Goal: Task Accomplishment & Management: Manage account settings

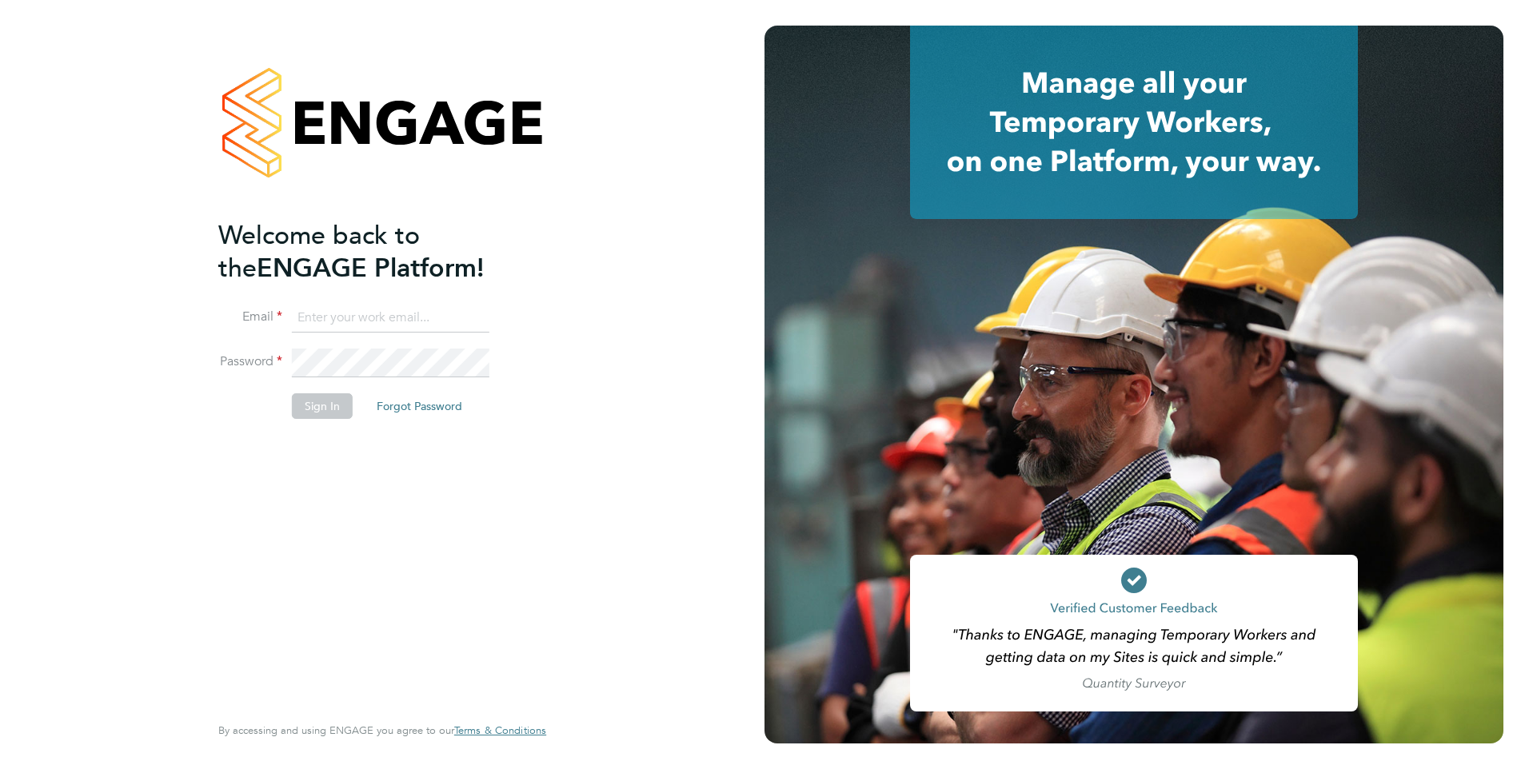
click at [344, 328] on input at bounding box center [390, 318] width 197 height 29
type input "jack.joyce@brightonandhovealbion.com"
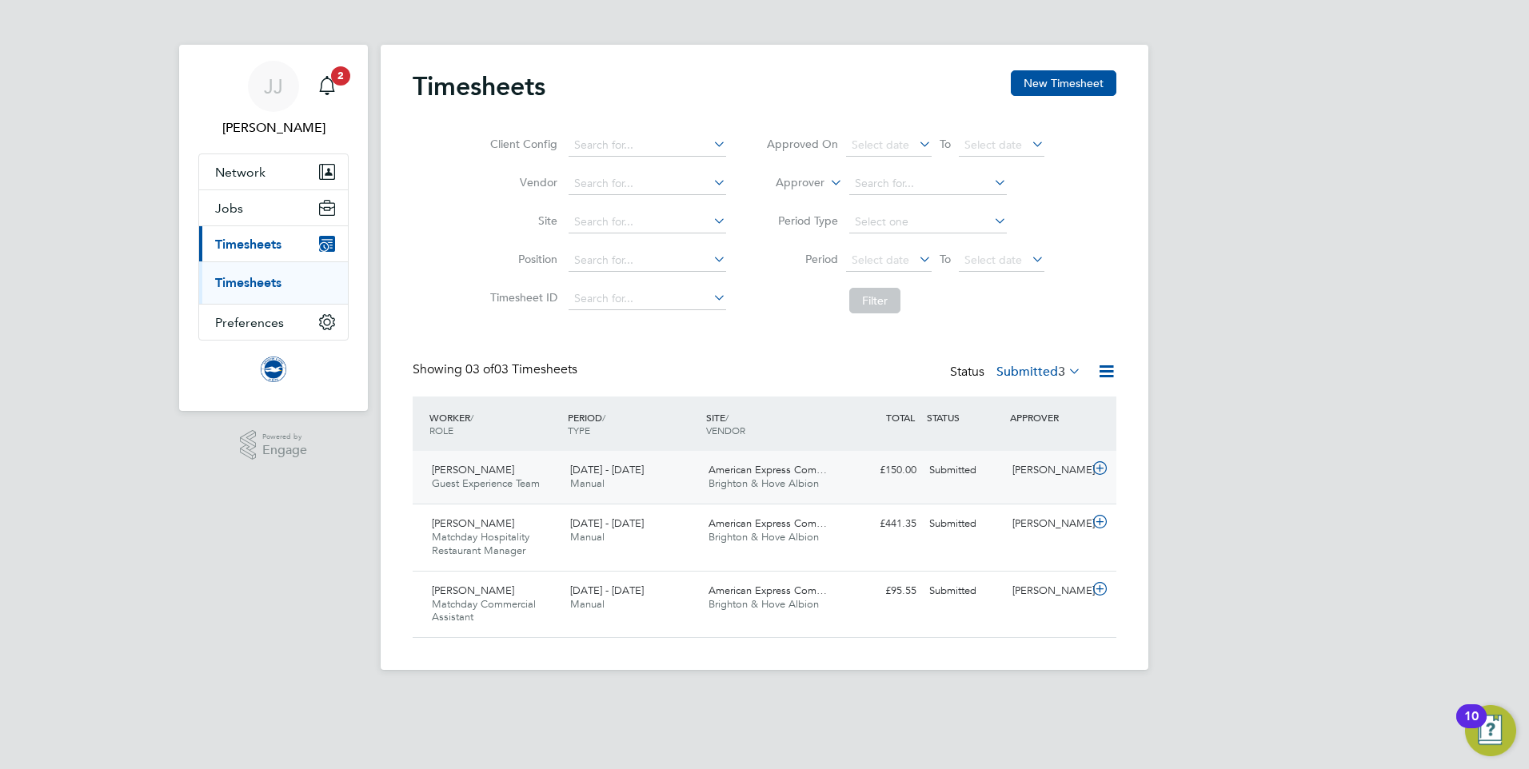
click at [870, 467] on div "£150.00 Submitted" at bounding box center [881, 470] width 83 height 26
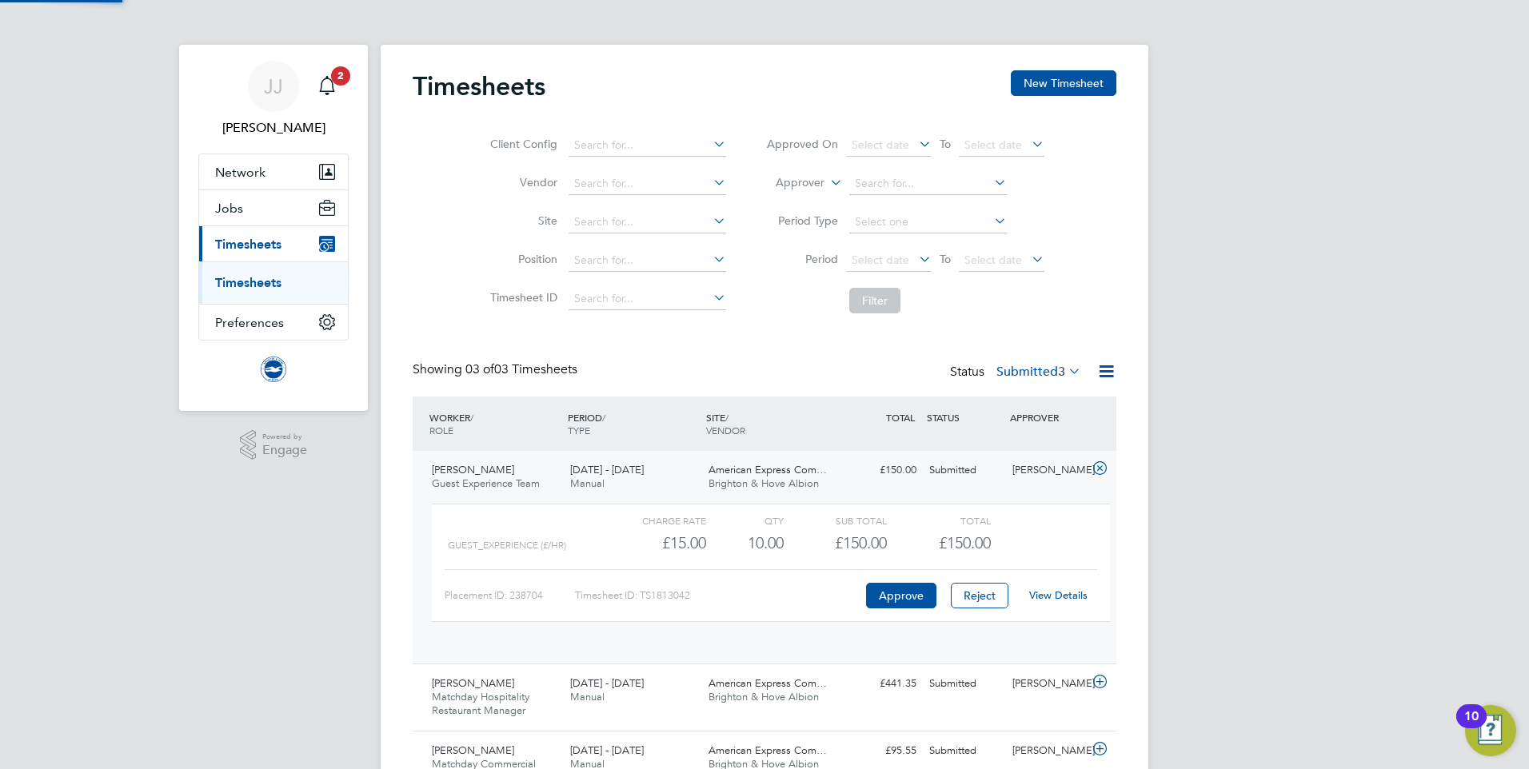
scroll to position [27, 156]
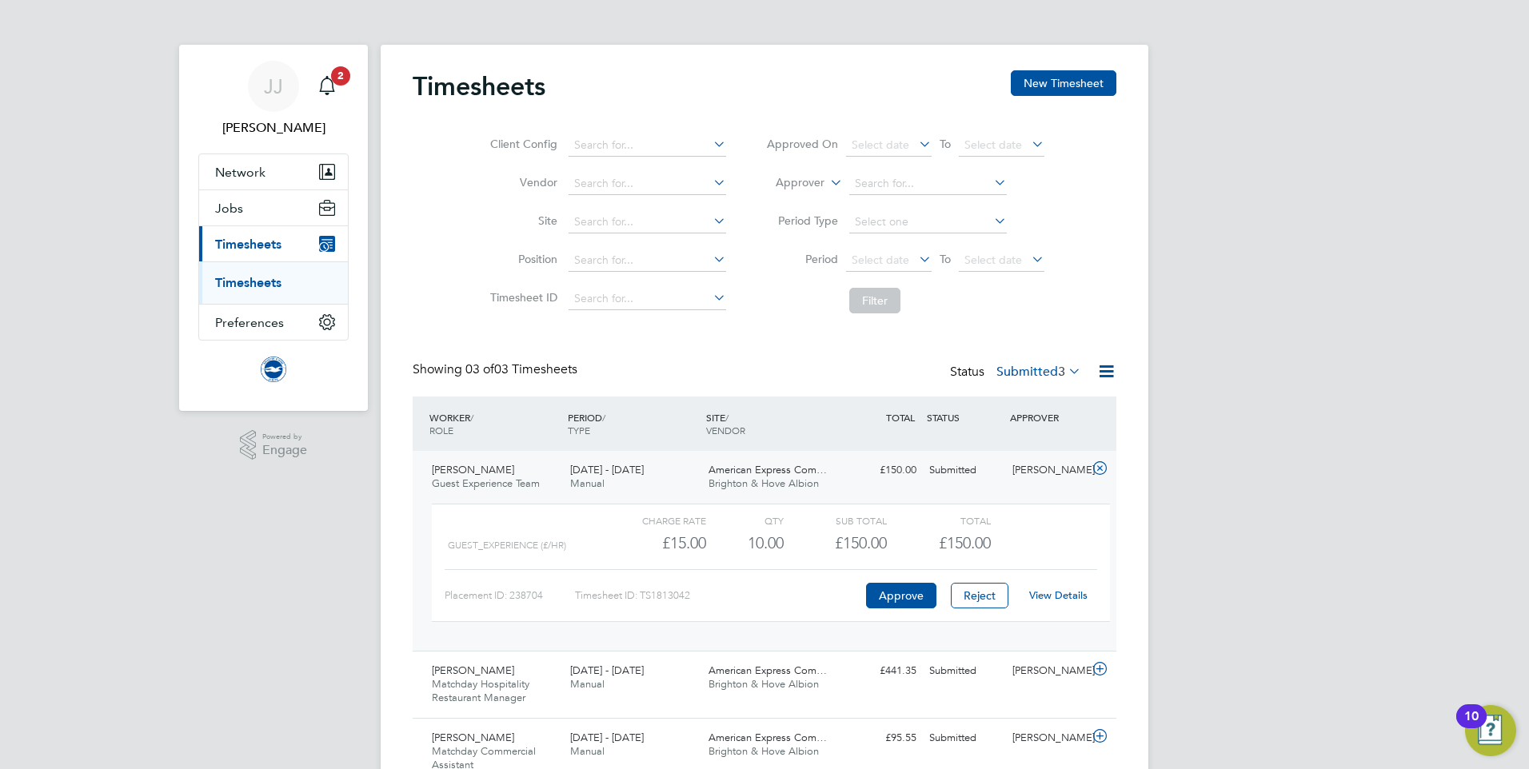
click at [1073, 597] on link "View Details" at bounding box center [1058, 595] width 58 height 14
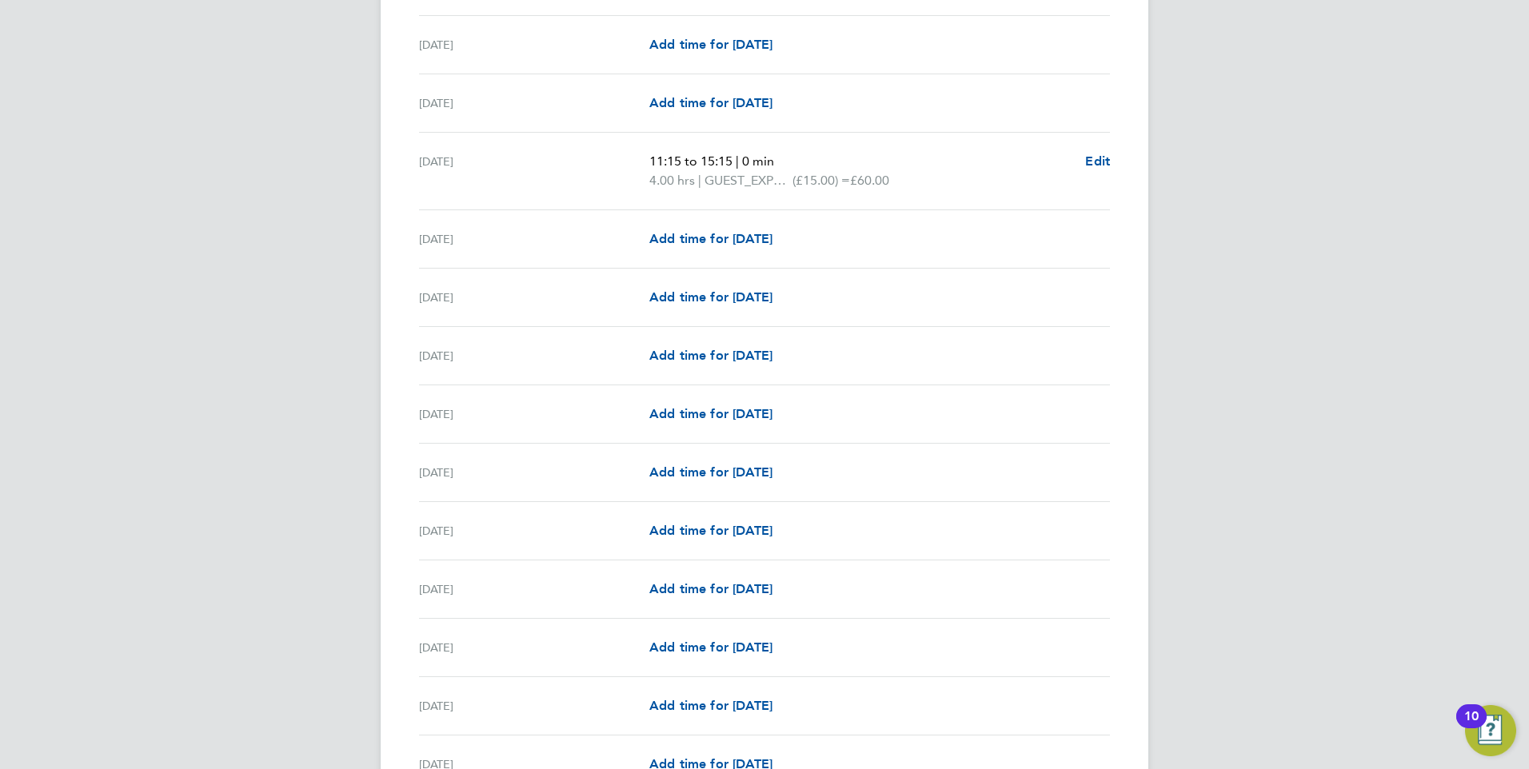
scroll to position [1679, 0]
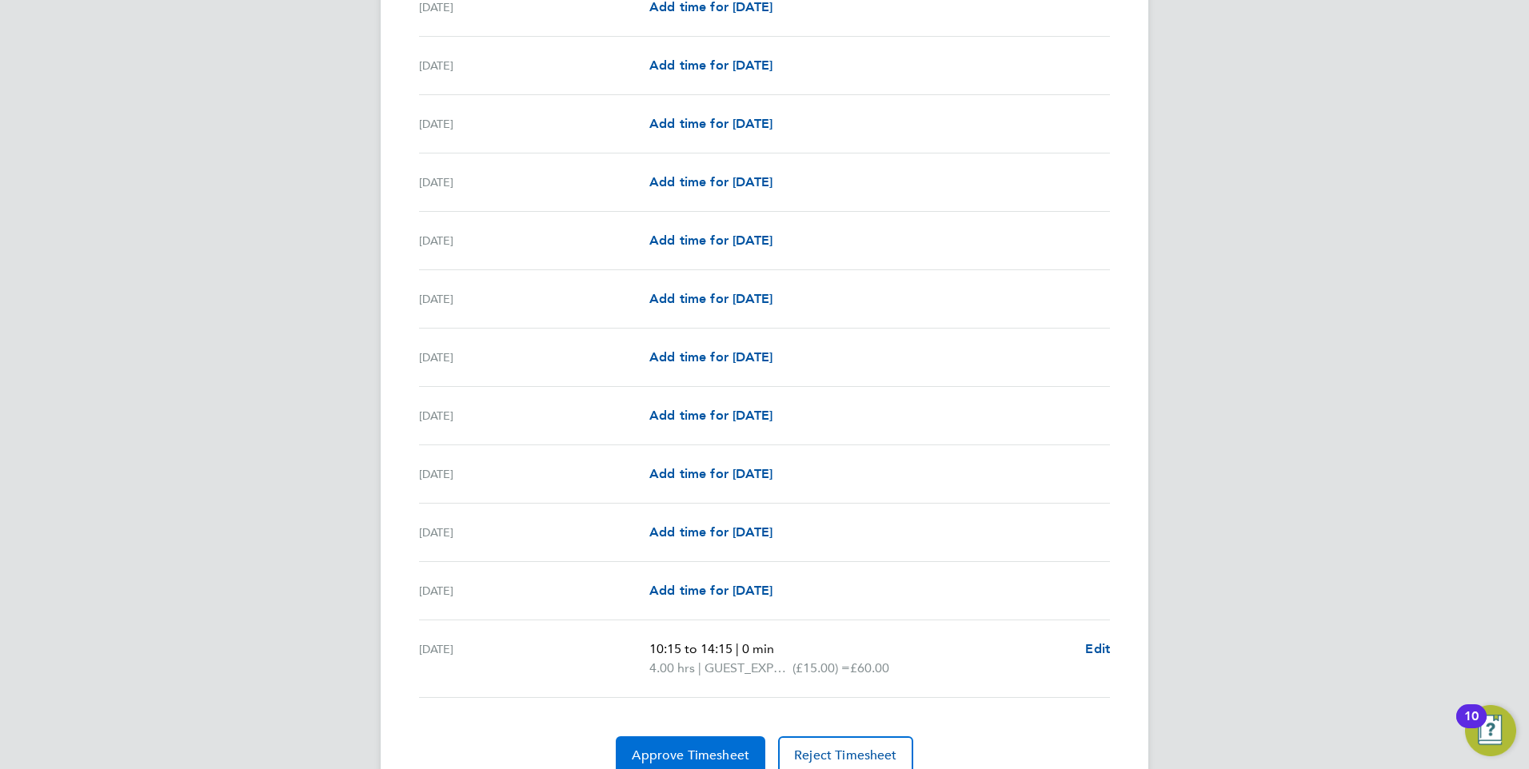
click at [659, 756] on span "Approve Timesheet" at bounding box center [691, 756] width 118 height 16
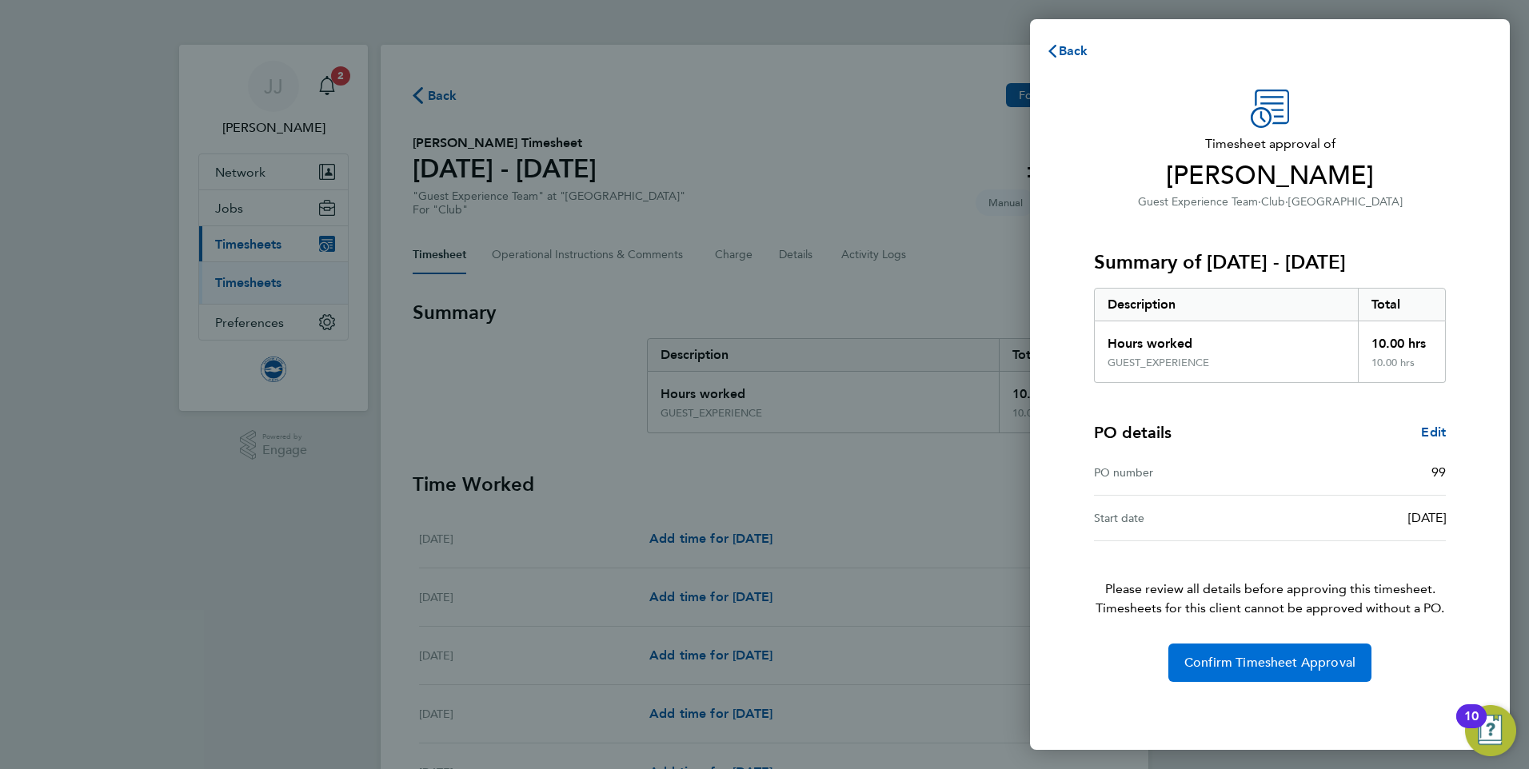
drag, startPoint x: 1263, startPoint y: 648, endPoint x: 1262, endPoint y: 663, distance: 15.3
click at [1263, 656] on button "Confirm Timesheet Approval" at bounding box center [1269, 663] width 203 height 38
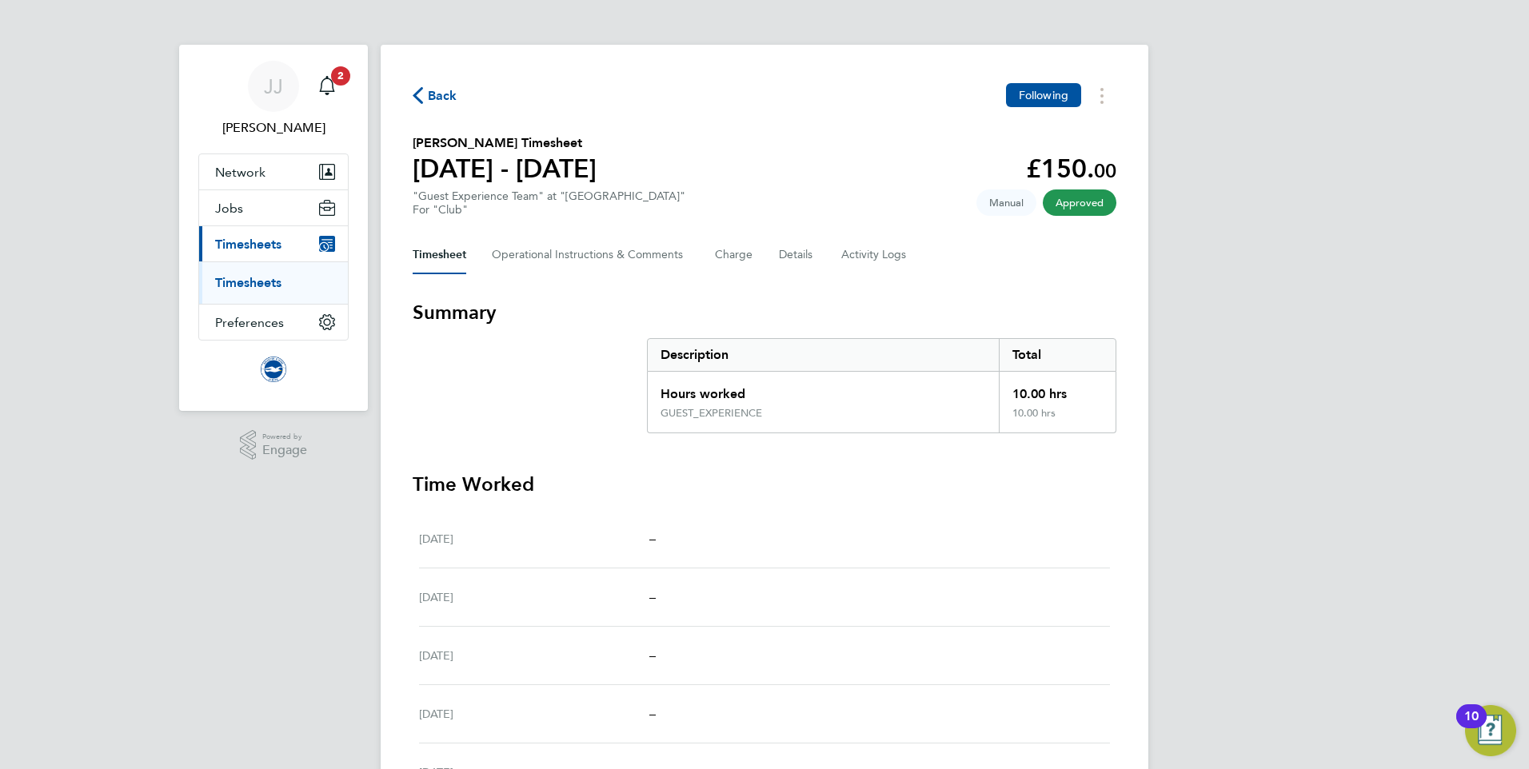
click at [439, 95] on span "Back" at bounding box center [443, 95] width 30 height 19
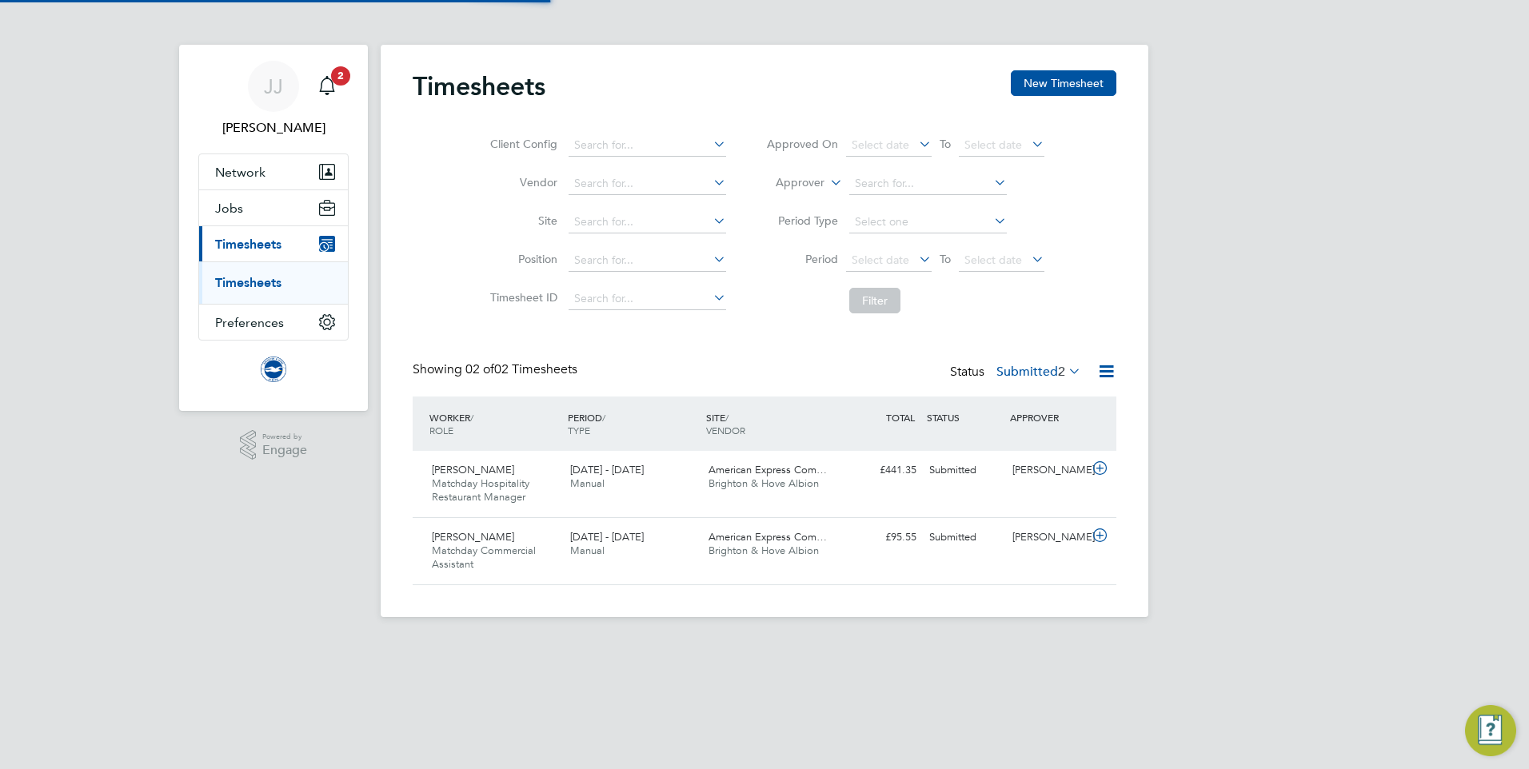
scroll to position [41, 139]
click at [1100, 541] on icon at bounding box center [1100, 535] width 20 height 13
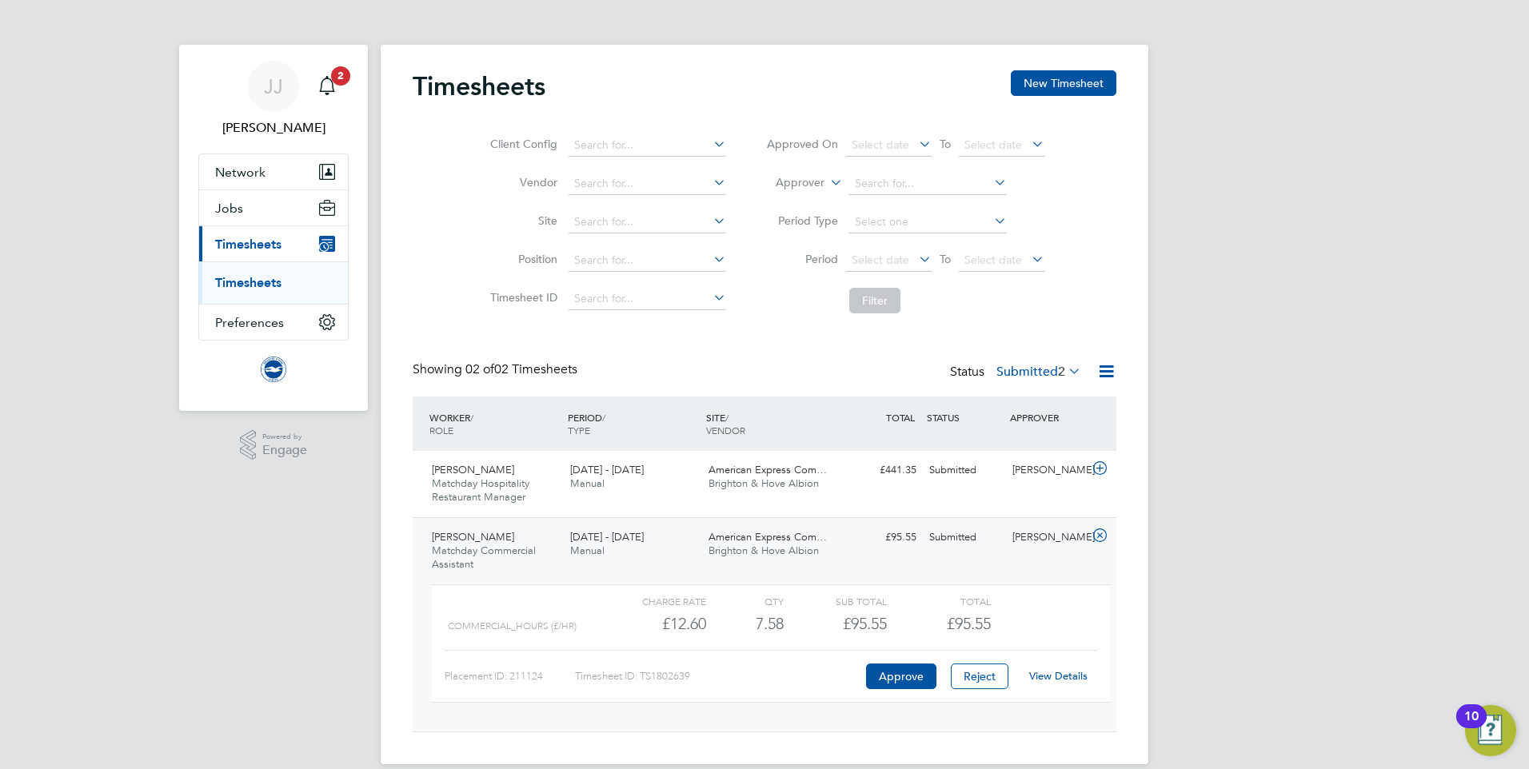
scroll to position [21, 0]
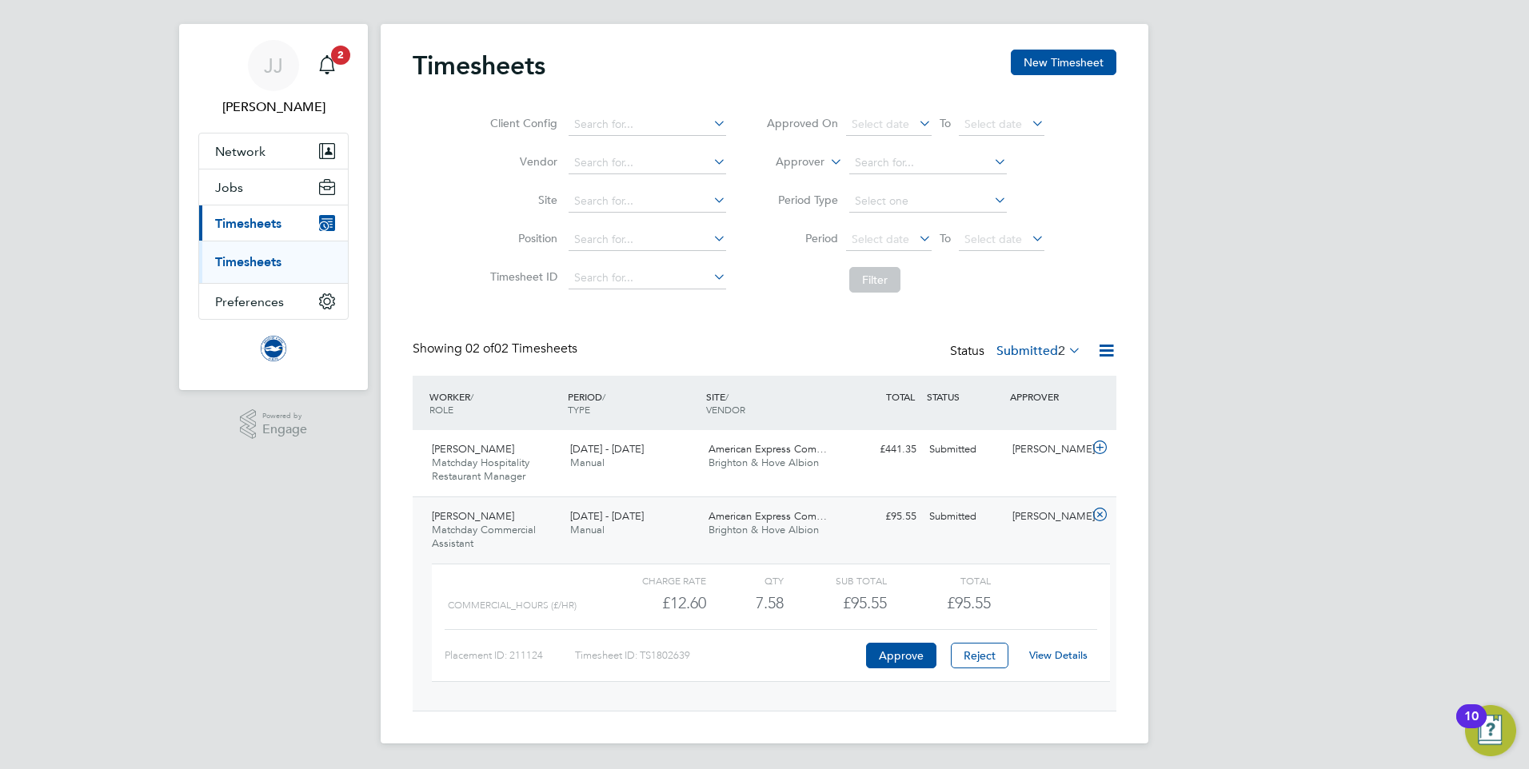
click at [1059, 656] on link "View Details" at bounding box center [1058, 655] width 58 height 14
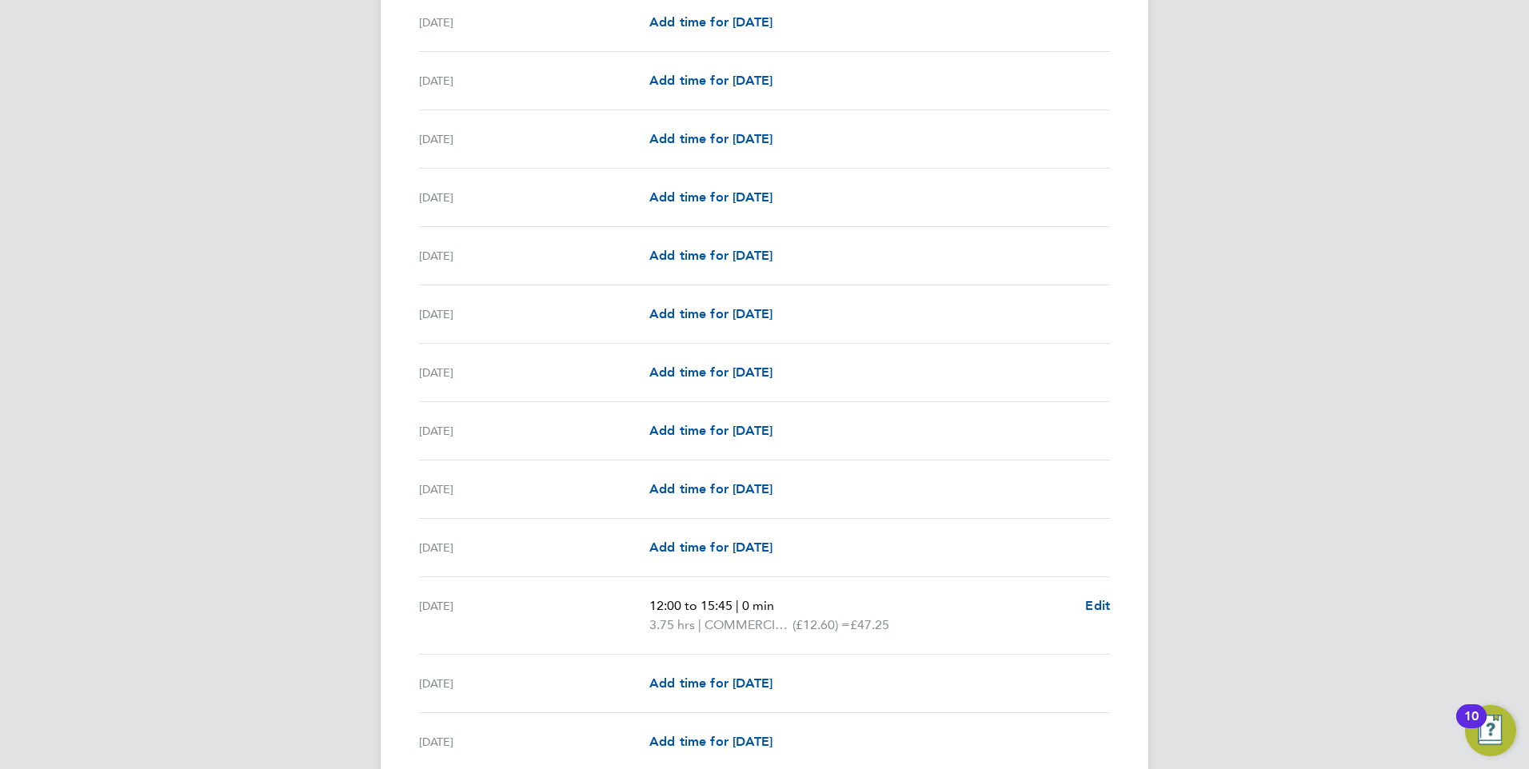
scroll to position [960, 0]
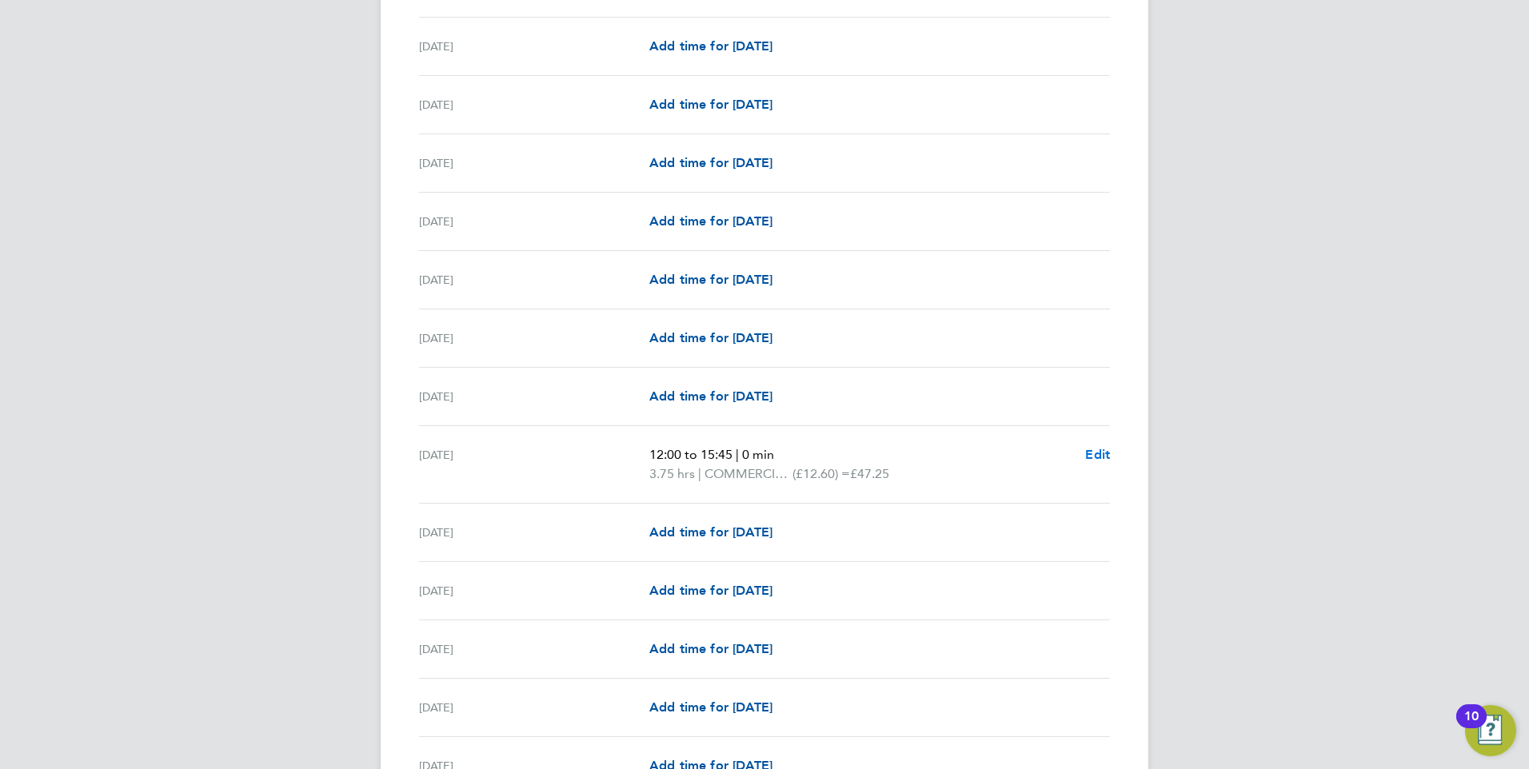
click at [1095, 450] on span "Edit" at bounding box center [1097, 454] width 25 height 15
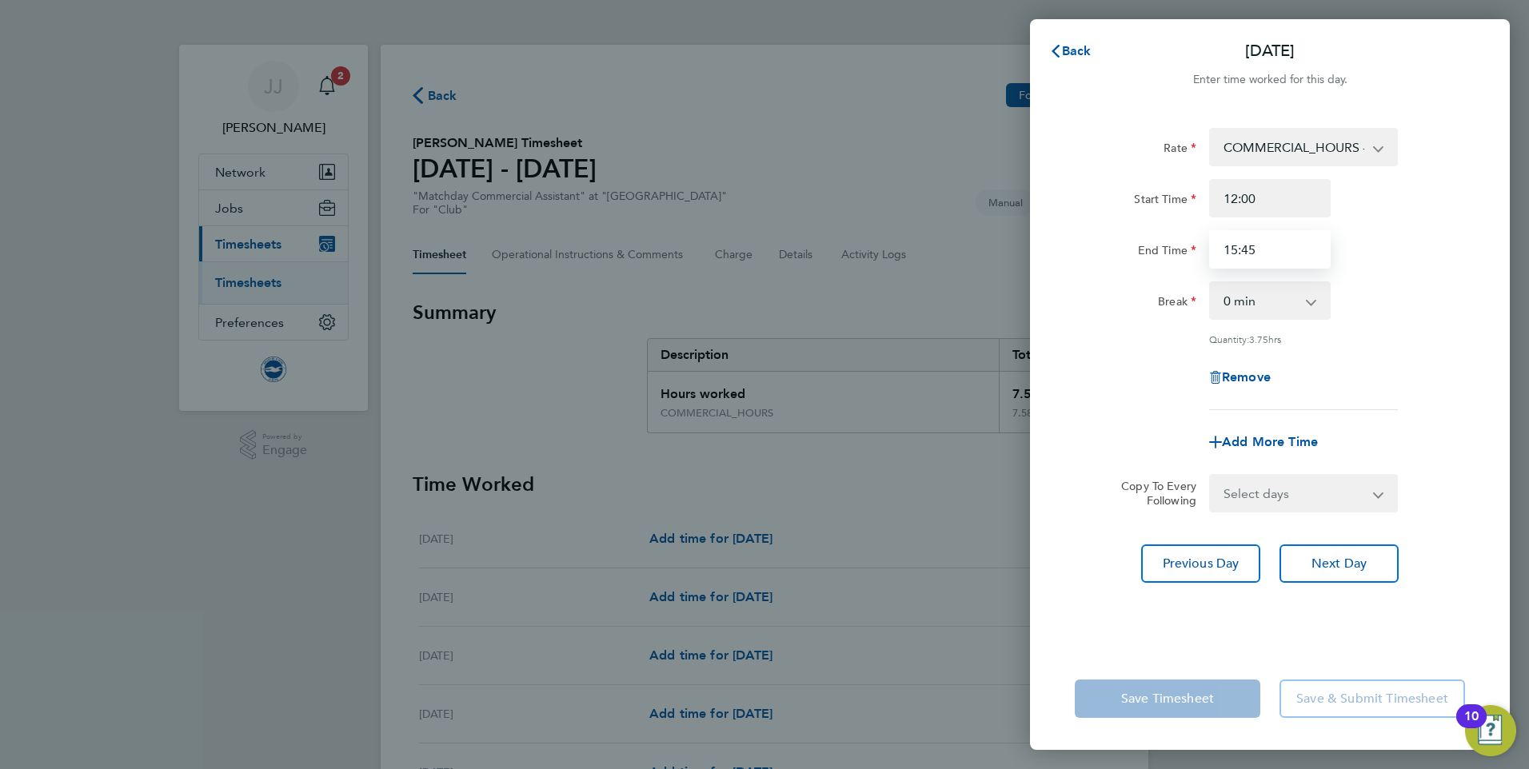
click at [1270, 251] on input "15:45" at bounding box center [1270, 249] width 122 height 38
type input "16:00"
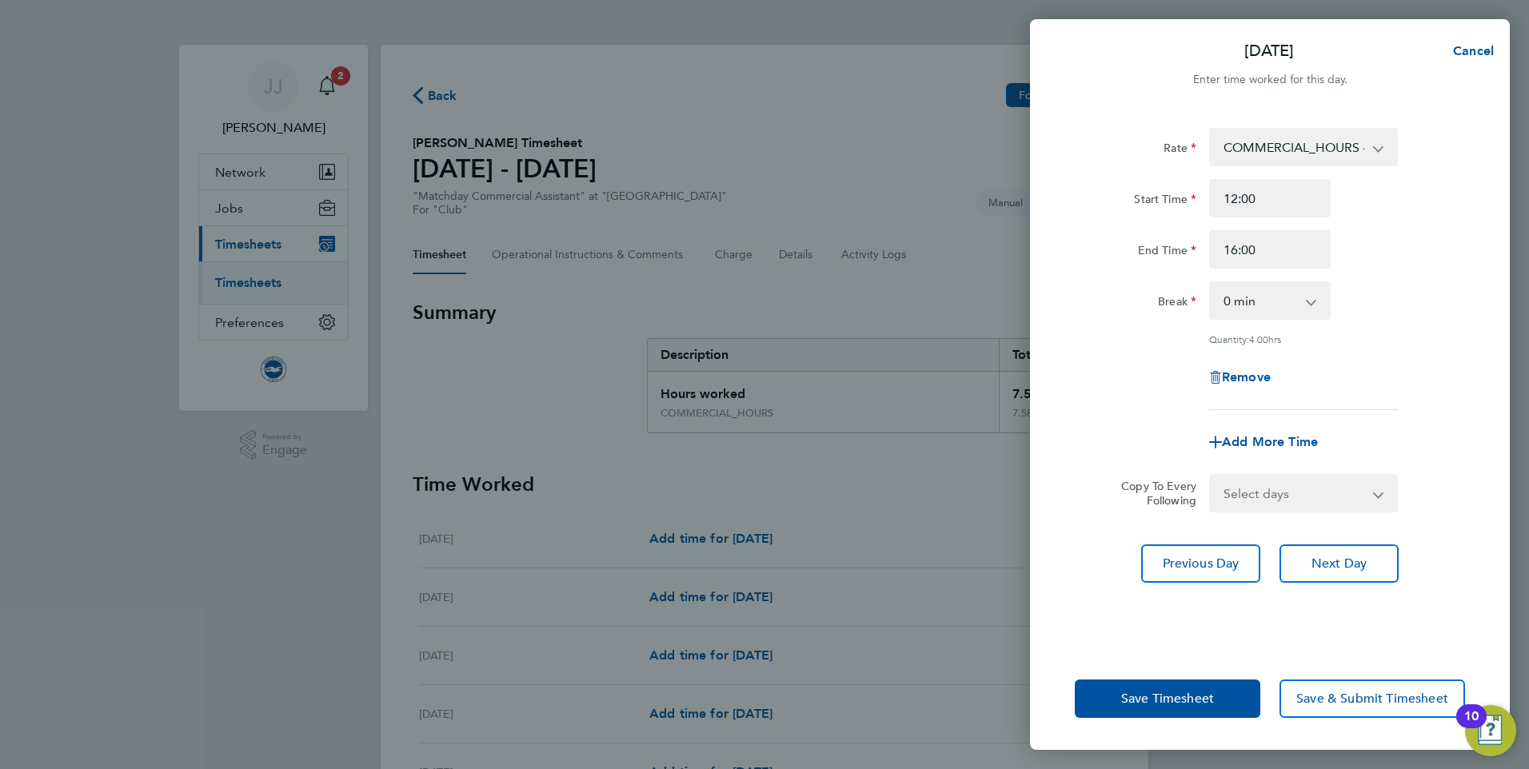
click at [1099, 382] on div "Remove" at bounding box center [1269, 377] width 403 height 38
click at [1150, 691] on span "Save Timesheet" at bounding box center [1167, 699] width 93 height 16
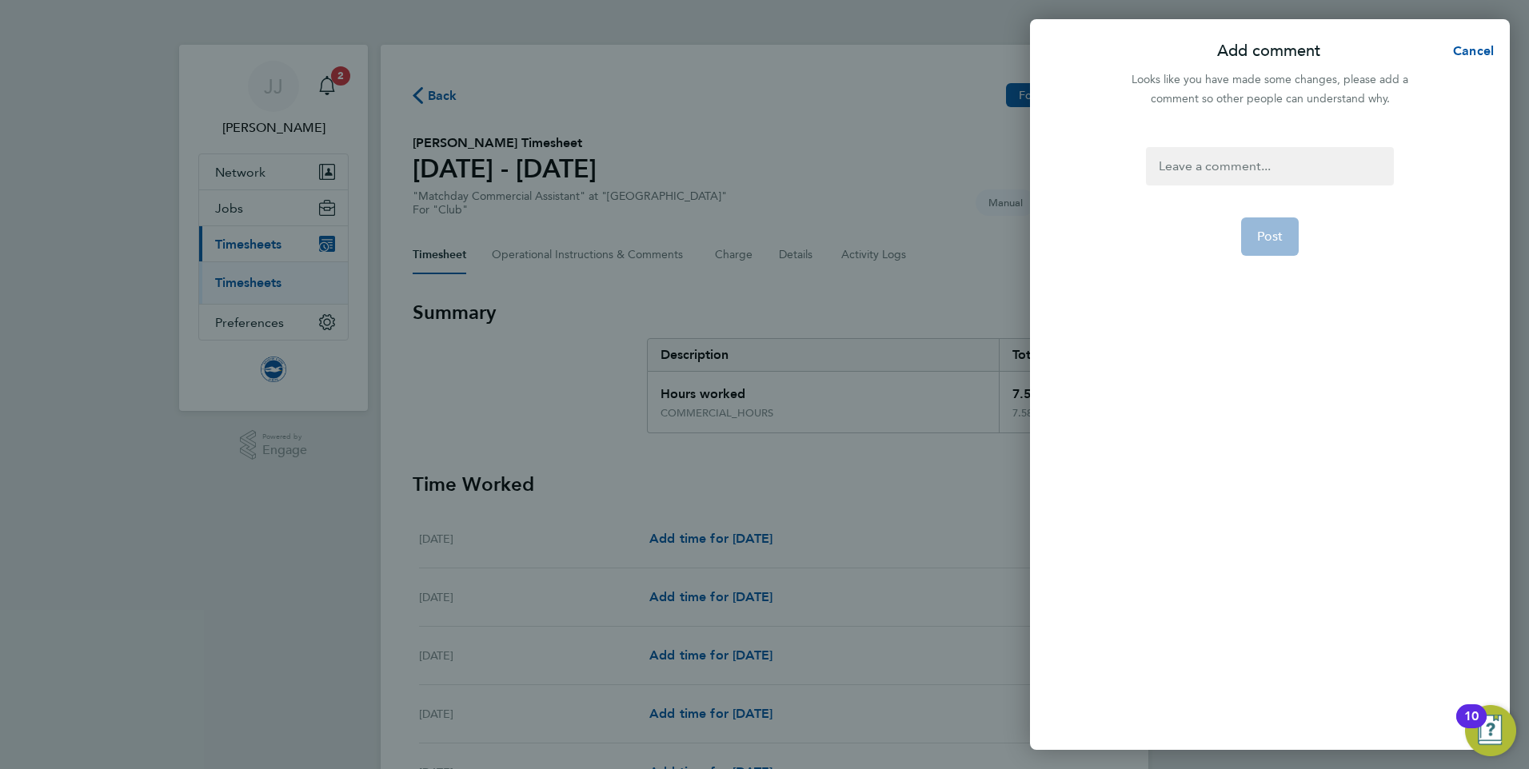
click at [1254, 166] on div at bounding box center [1269, 166] width 247 height 38
click at [1259, 166] on div at bounding box center [1269, 166] width 247 height 38
click at [1278, 241] on span "Post" at bounding box center [1270, 237] width 26 height 16
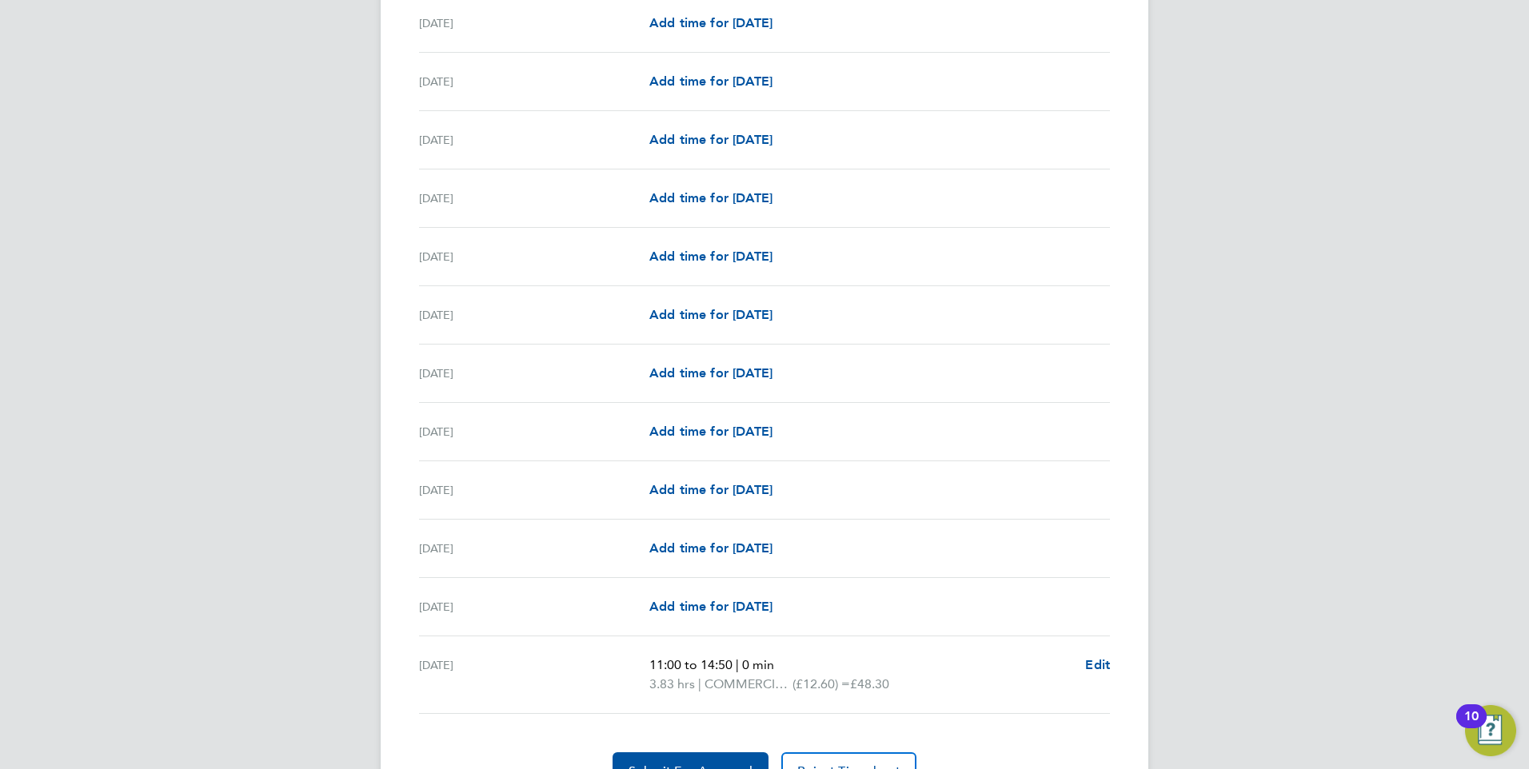
scroll to position [1730, 0]
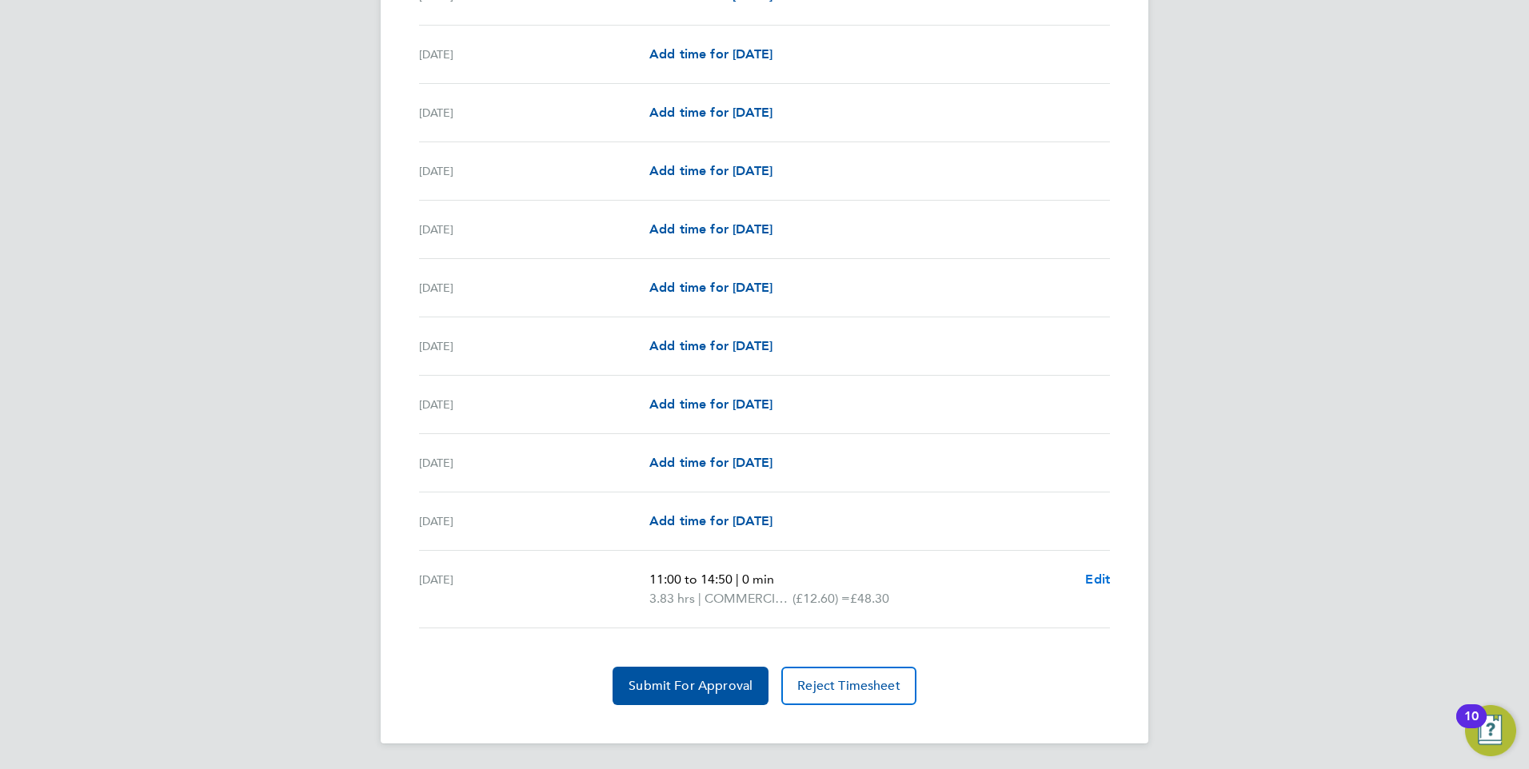
click at [1100, 582] on span "Edit" at bounding box center [1097, 579] width 25 height 15
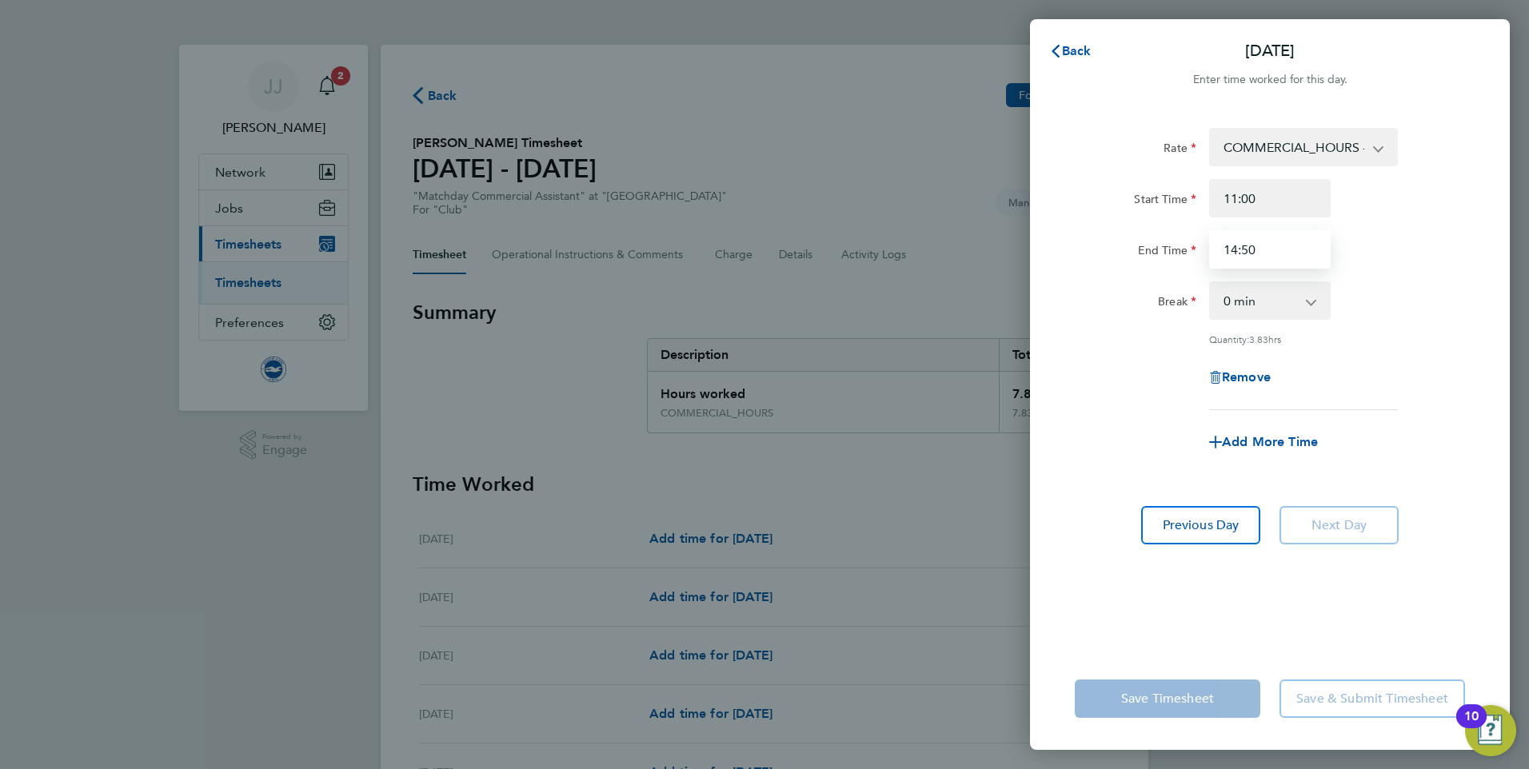
drag, startPoint x: 1202, startPoint y: 258, endPoint x: 999, endPoint y: 301, distance: 206.7
click at [1001, 297] on div "Back [DATE] Enter time worked for this day. Rate COMMERCIAL_HOURS - 12.60 Start…" at bounding box center [764, 384] width 1529 height 769
type input "15:00"
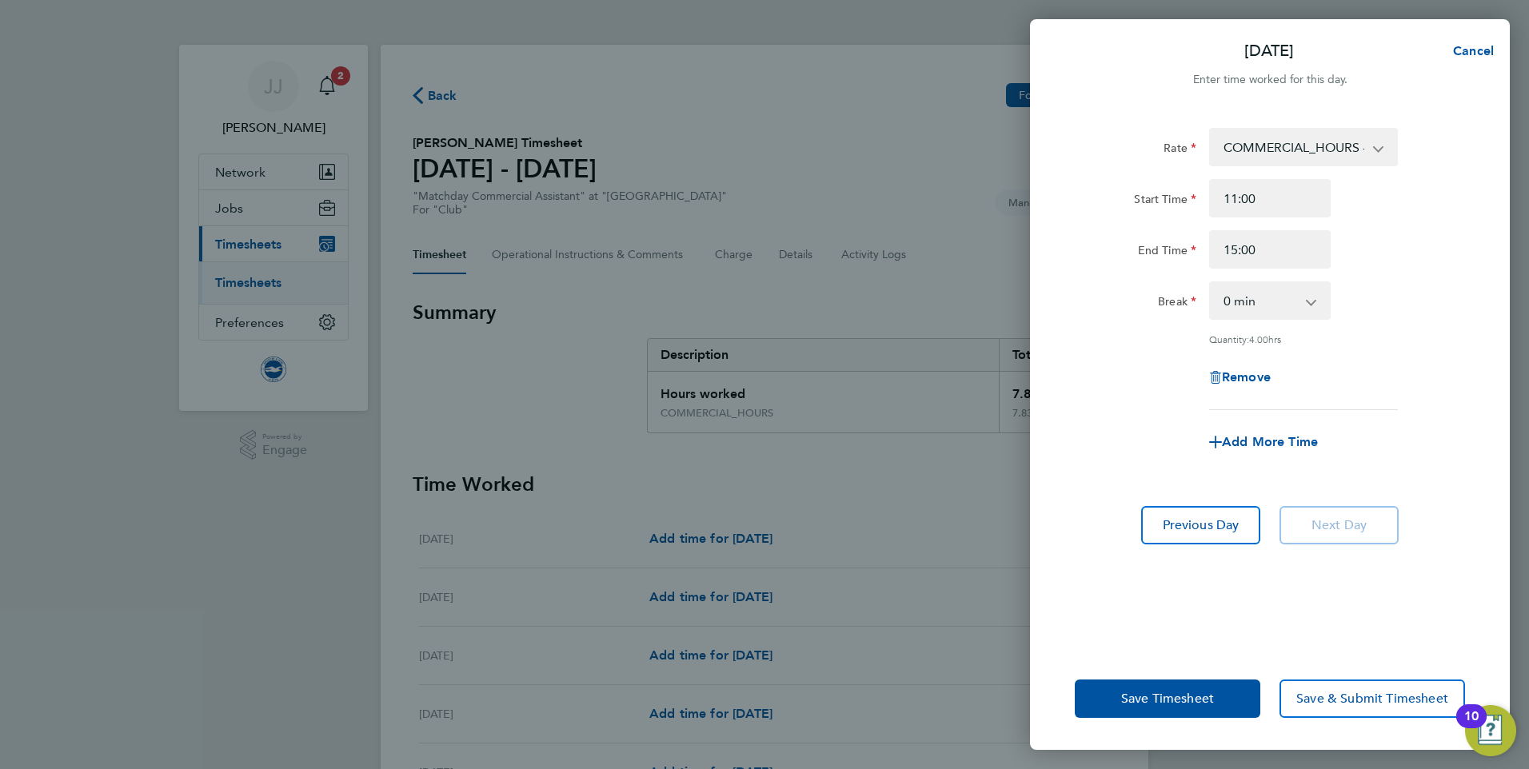
click at [1366, 344] on div "Rate COMMERCIAL_HOURS - 12.60 Start Time 11:00 End Time 15:00 Break 0 min 15 mi…" at bounding box center [1270, 269] width 390 height 282
click at [1216, 702] on button "Save Timesheet" at bounding box center [1168, 699] width 186 height 38
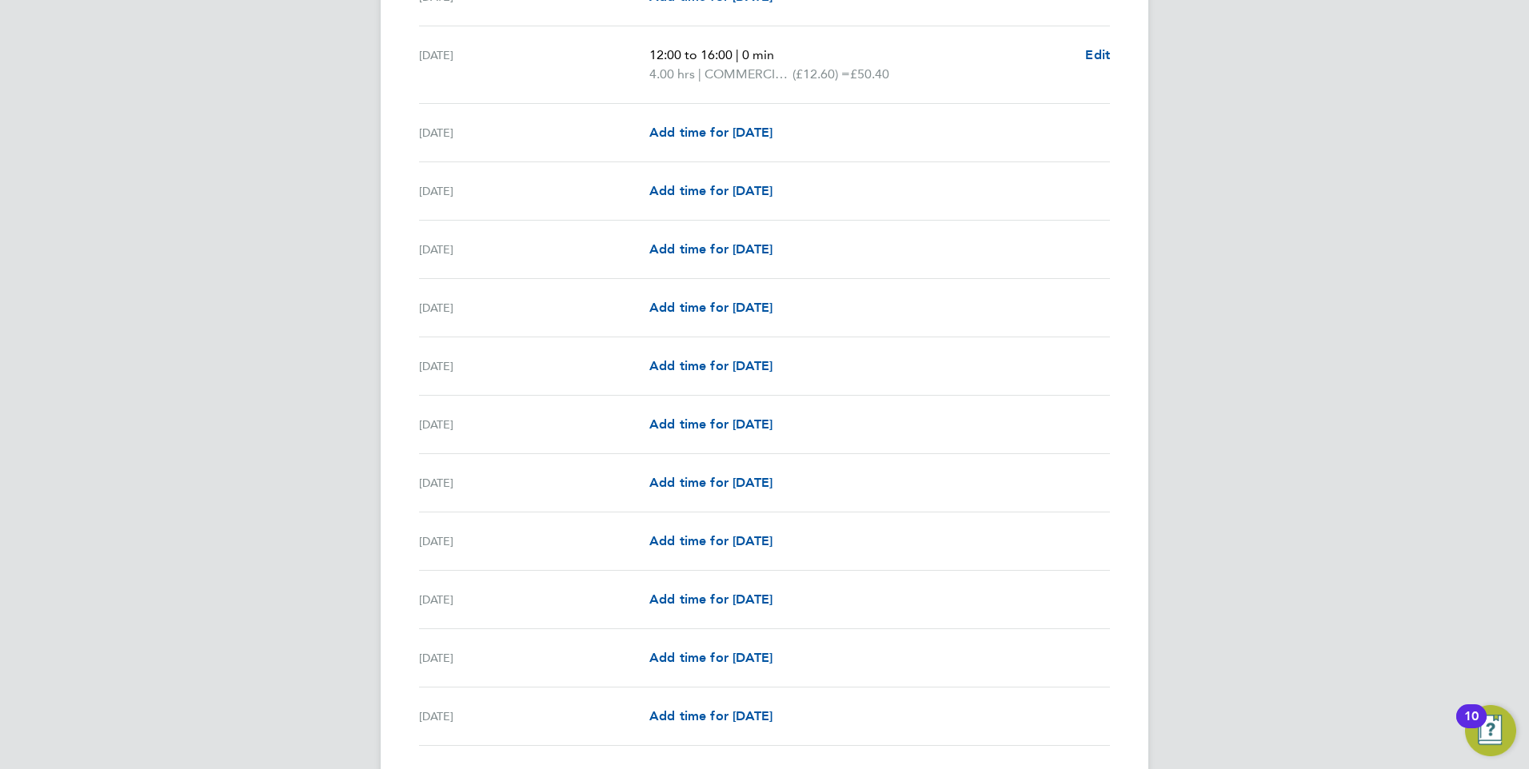
scroll to position [1730, 0]
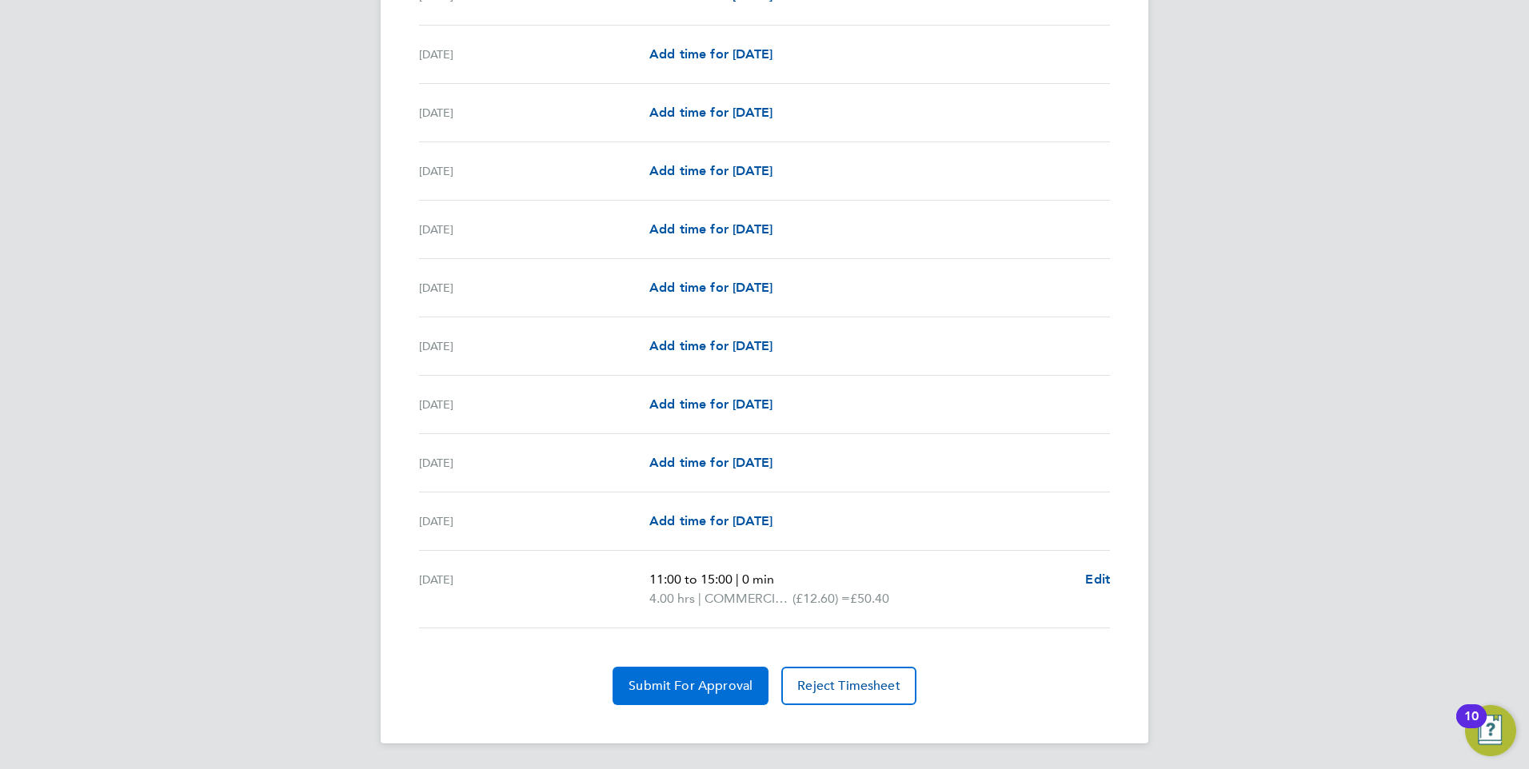
click at [686, 687] on span "Submit For Approval" at bounding box center [690, 686] width 124 height 16
click at [681, 693] on span "Approve Timesheet" at bounding box center [691, 686] width 118 height 16
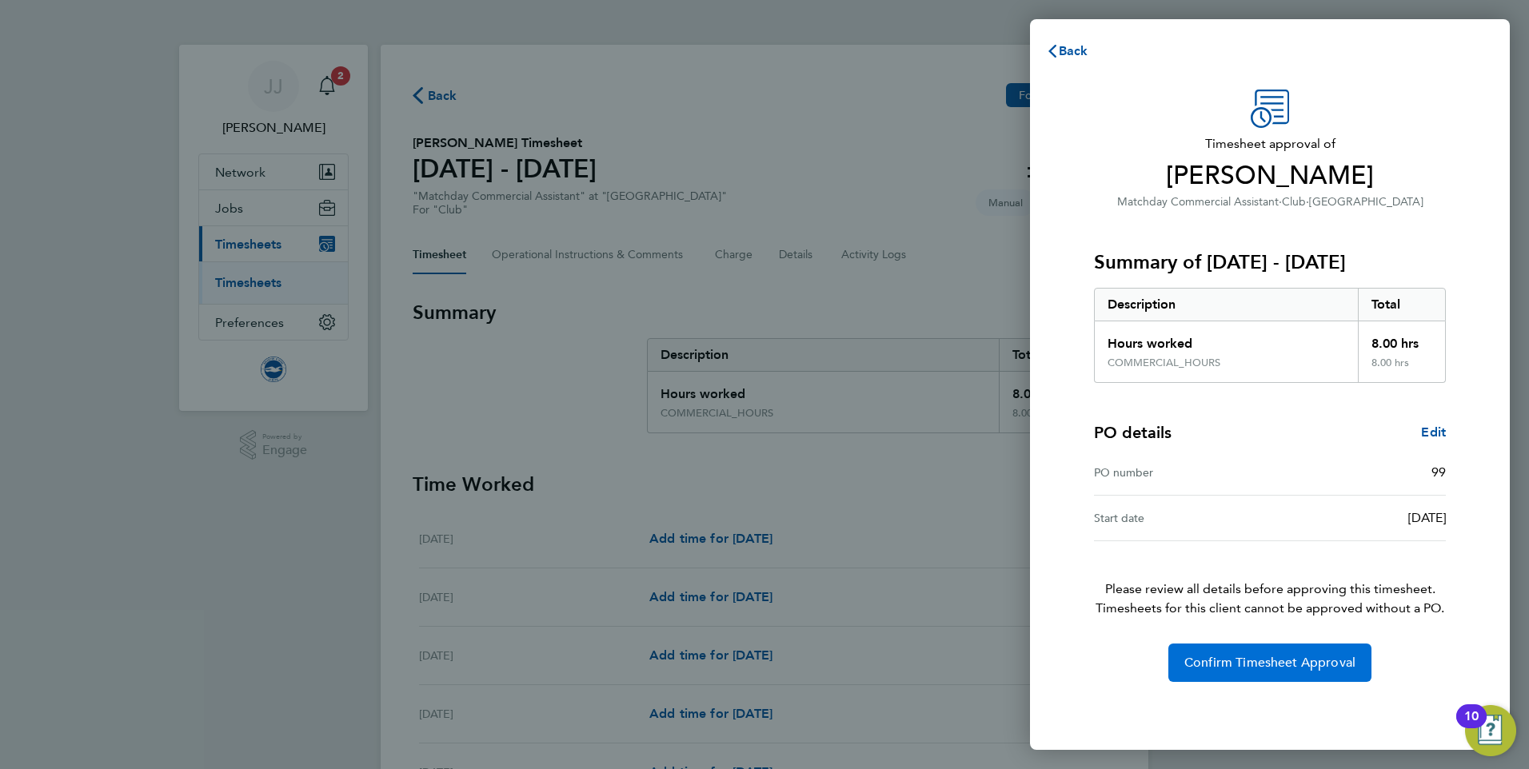
click at [1251, 654] on button "Confirm Timesheet Approval" at bounding box center [1269, 663] width 203 height 38
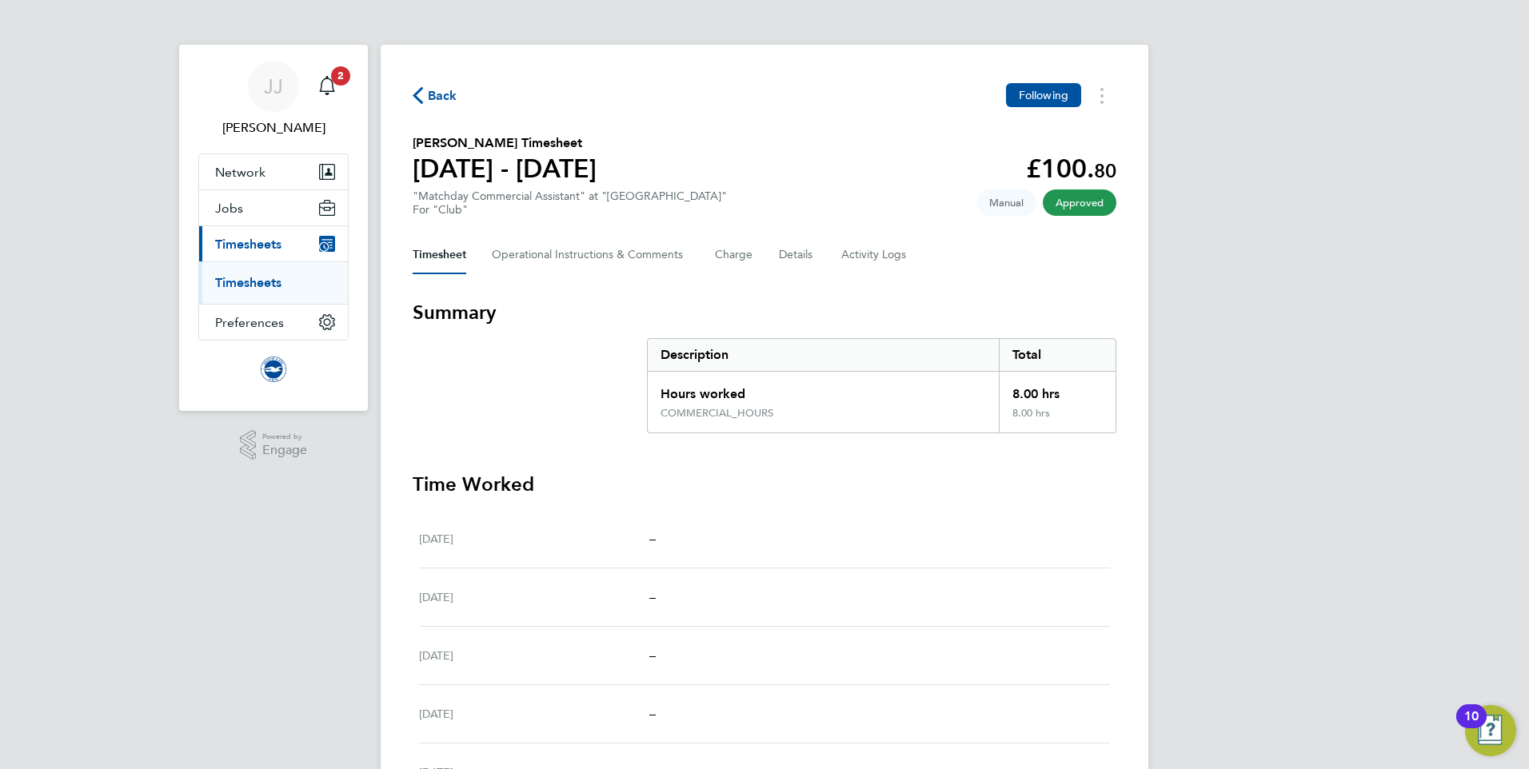
click at [433, 90] on span "Back" at bounding box center [443, 95] width 30 height 19
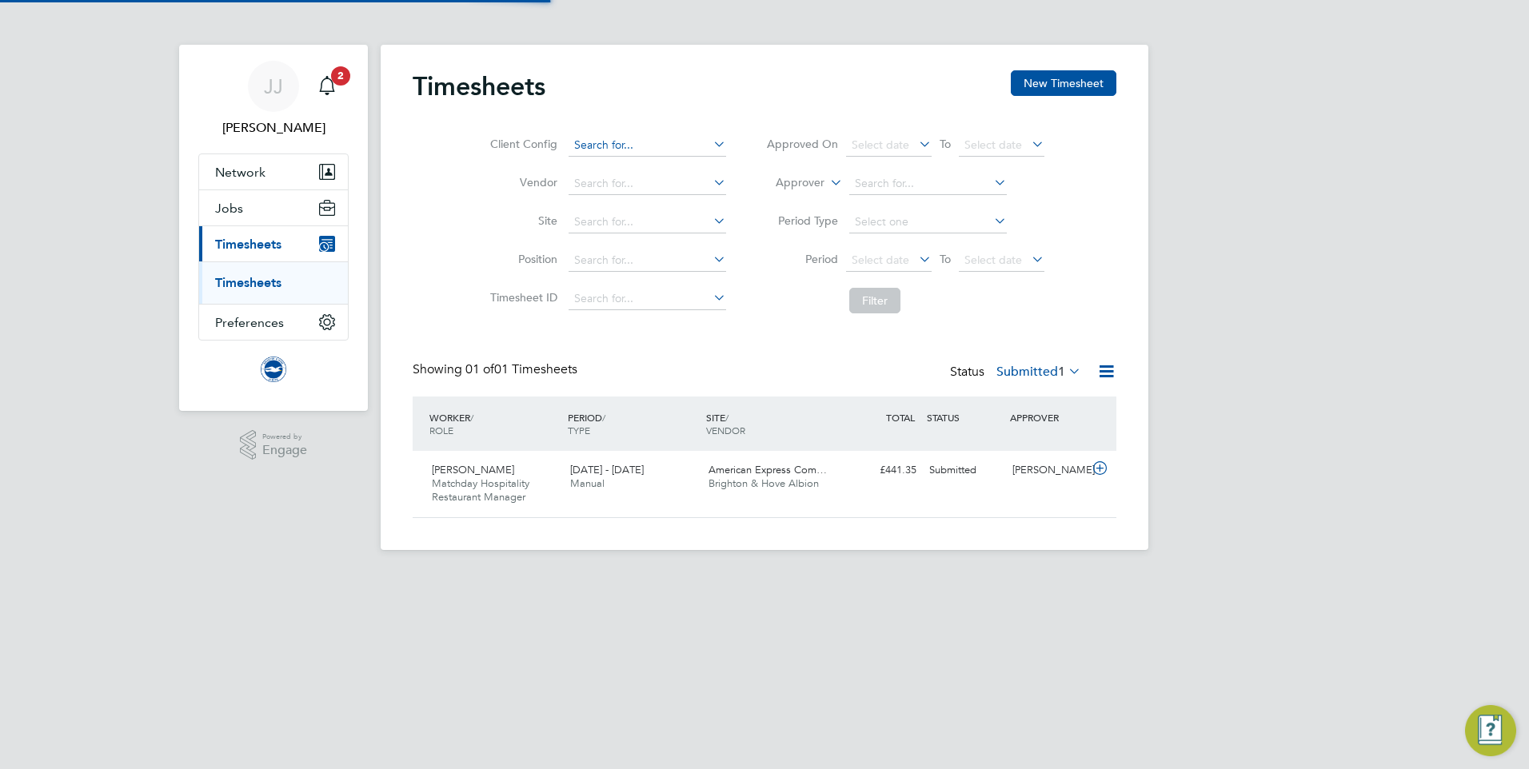
scroll to position [41, 139]
